Goal: Transaction & Acquisition: Download file/media

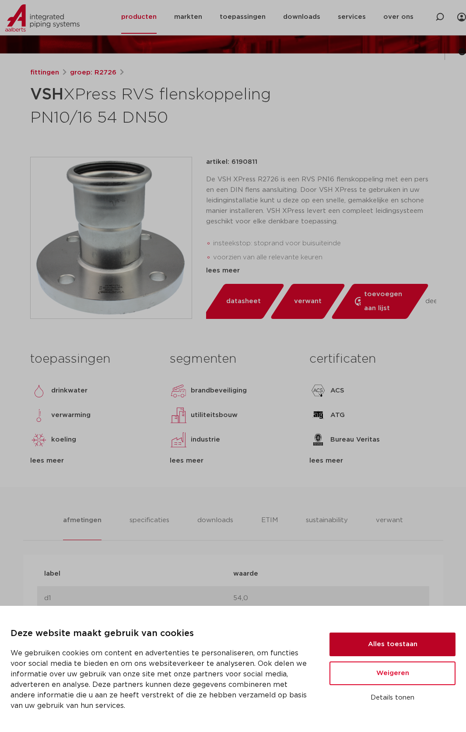
drag, startPoint x: 352, startPoint y: 639, endPoint x: 333, endPoint y: 620, distance: 27.6
click at [351, 639] on button "Alles toestaan" at bounding box center [393, 644] width 126 height 24
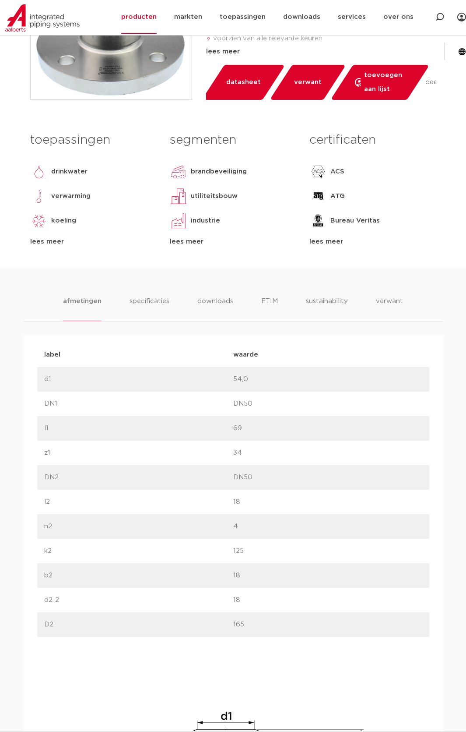
scroll to position [350, 0]
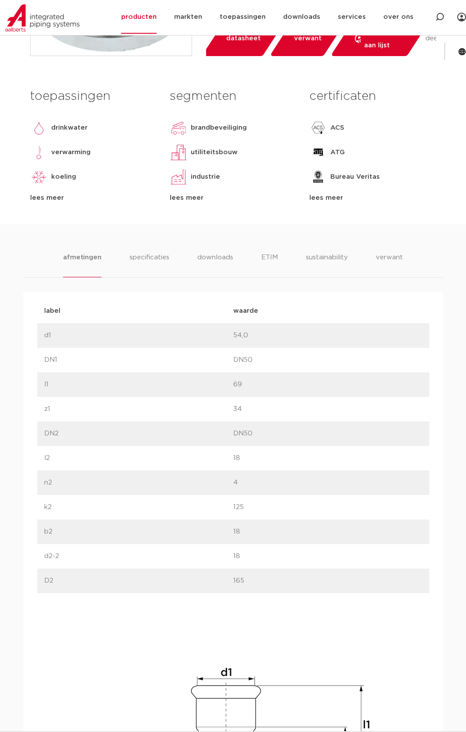
click at [153, 257] on li "specificaties" at bounding box center [150, 264] width 40 height 25
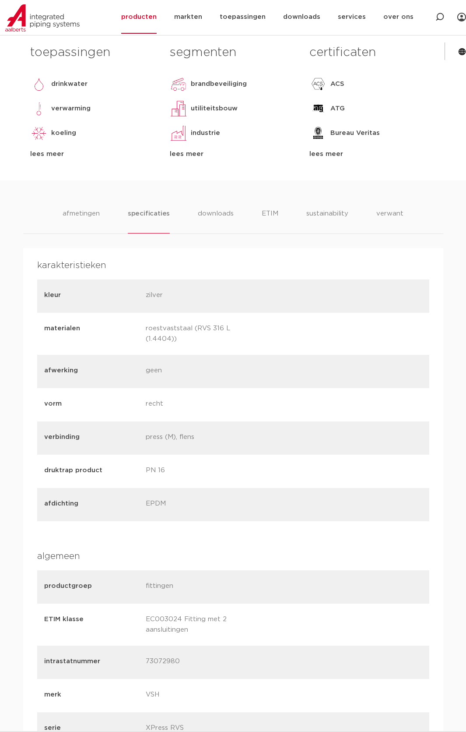
scroll to position [306, 0]
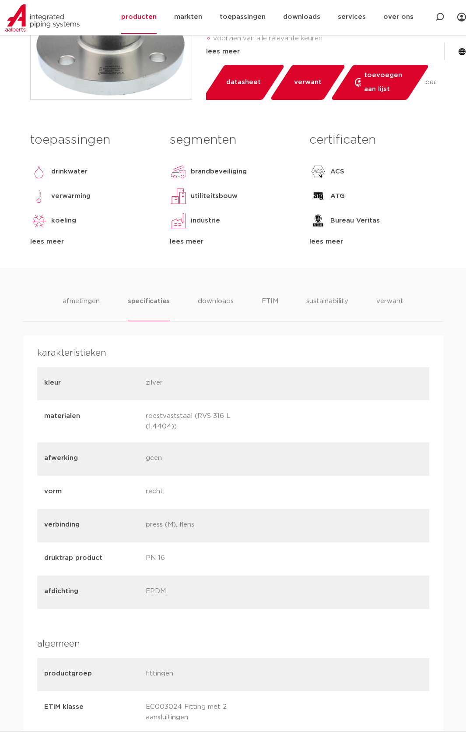
click at [216, 298] on li "downloads" at bounding box center [216, 308] width 36 height 25
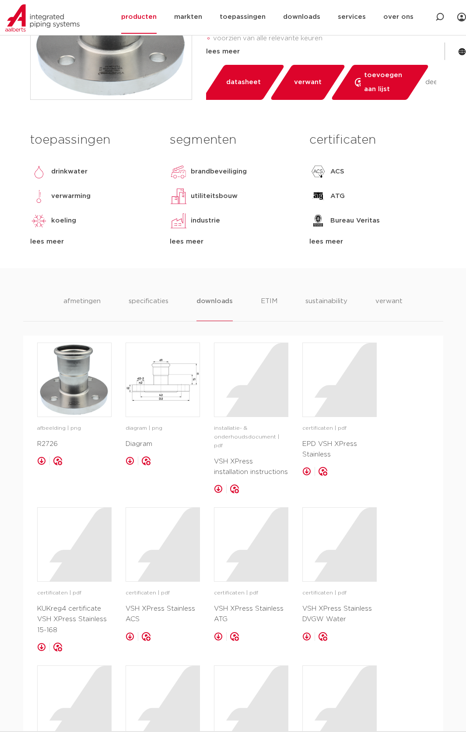
click at [160, 386] on img at bounding box center [163, 380] width 74 height 74
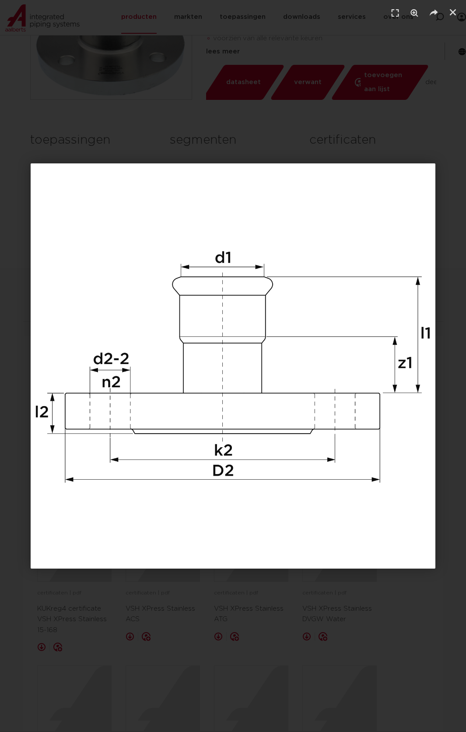
click at [454, 12] on icon "Sluiten (Esc)" at bounding box center [453, 12] width 9 height 9
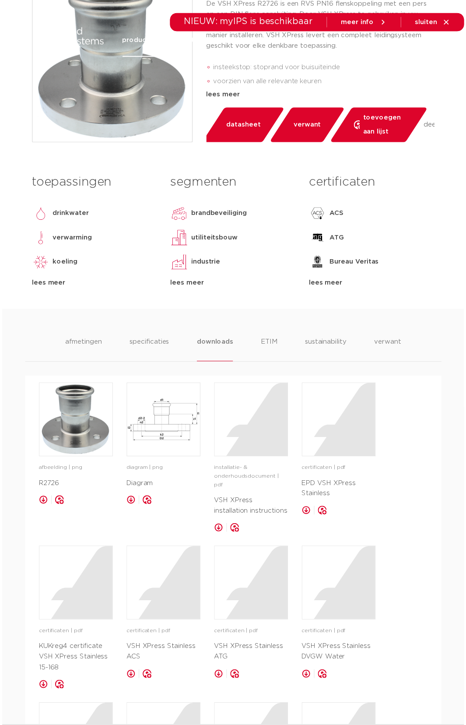
scroll to position [0, 0]
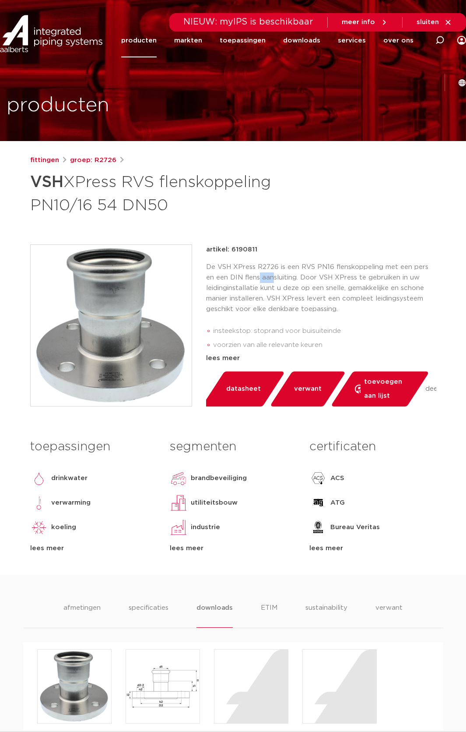
drag, startPoint x: 248, startPoint y: 278, endPoint x: 261, endPoint y: 278, distance: 13.6
click at [261, 278] on p "De VSH XPress R2726 is een RVS PN16 flenskoppeling met een pers en een DIN flen…" at bounding box center [321, 288] width 230 height 53
click at [284, 281] on p "De VSH XPress R2726 is een RVS PN16 flenskoppeling met een pers en een DIN flen…" at bounding box center [321, 288] width 230 height 53
click at [254, 384] on span "datasheet" at bounding box center [243, 389] width 35 height 14
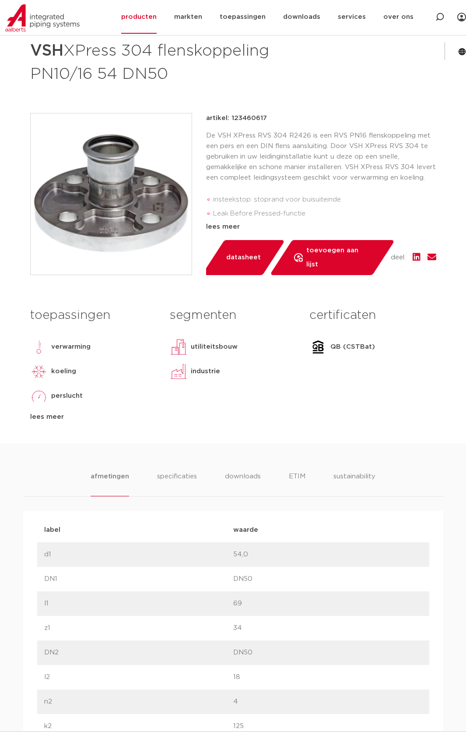
scroll to position [175, 0]
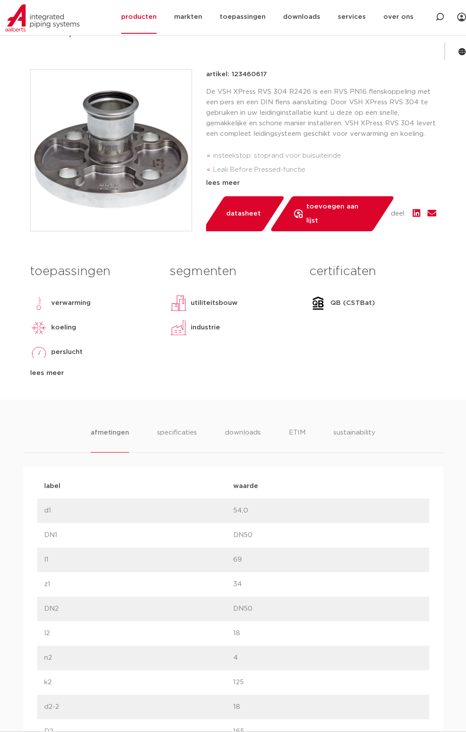
click at [179, 428] on li "specificaties" at bounding box center [177, 439] width 40 height 25
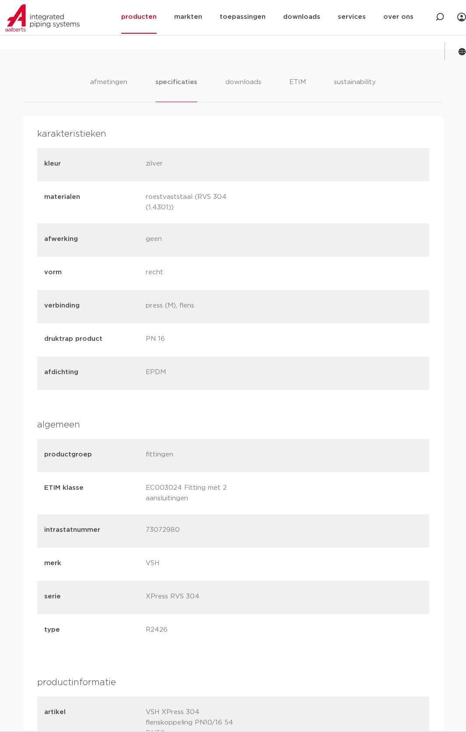
scroll to position [306, 0]
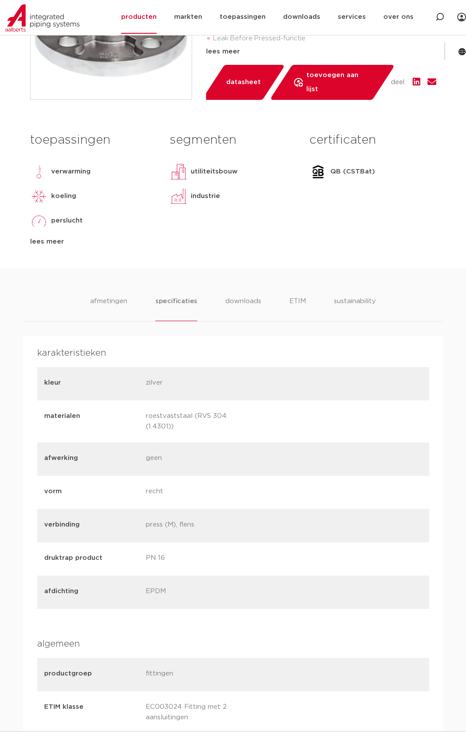
click at [236, 300] on li "downloads" at bounding box center [243, 308] width 36 height 25
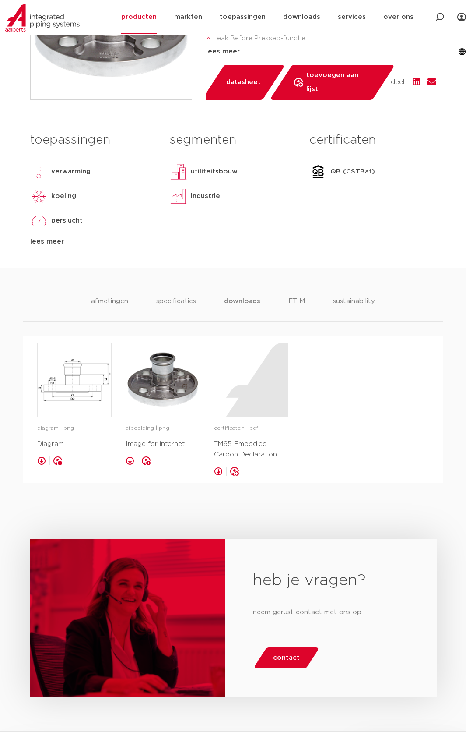
click at [75, 389] on img at bounding box center [75, 380] width 74 height 74
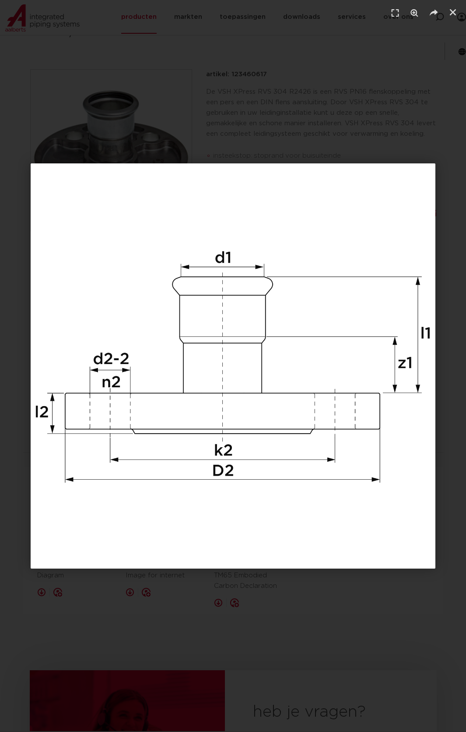
scroll to position [88, 0]
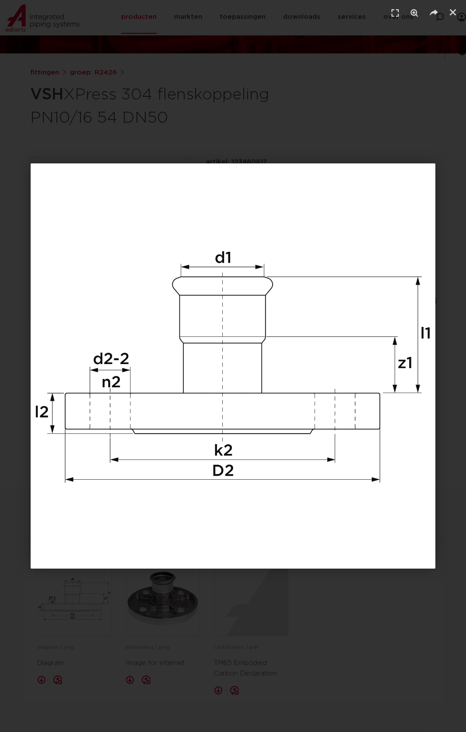
click at [459, 9] on link "Sluiten (Esc)" at bounding box center [453, 12] width 13 height 13
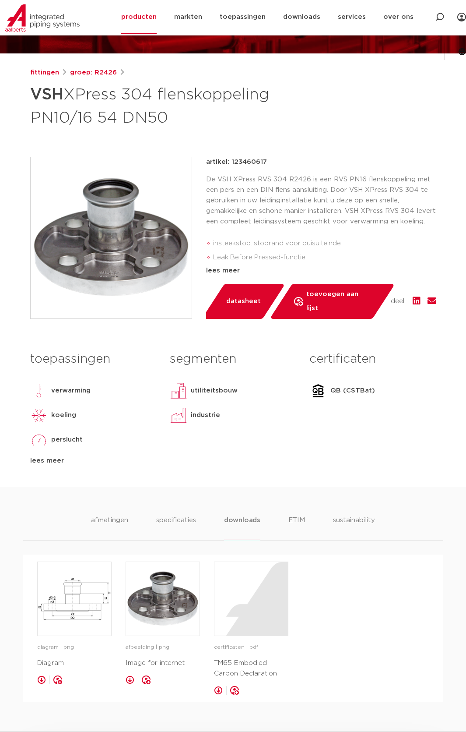
scroll to position [131, 0]
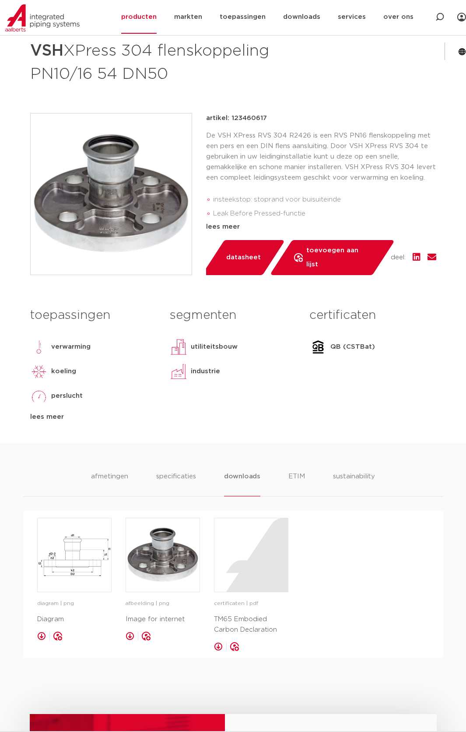
click at [226, 229] on div "lees meer" at bounding box center [321, 227] width 230 height 11
